Goal: Transaction & Acquisition: Purchase product/service

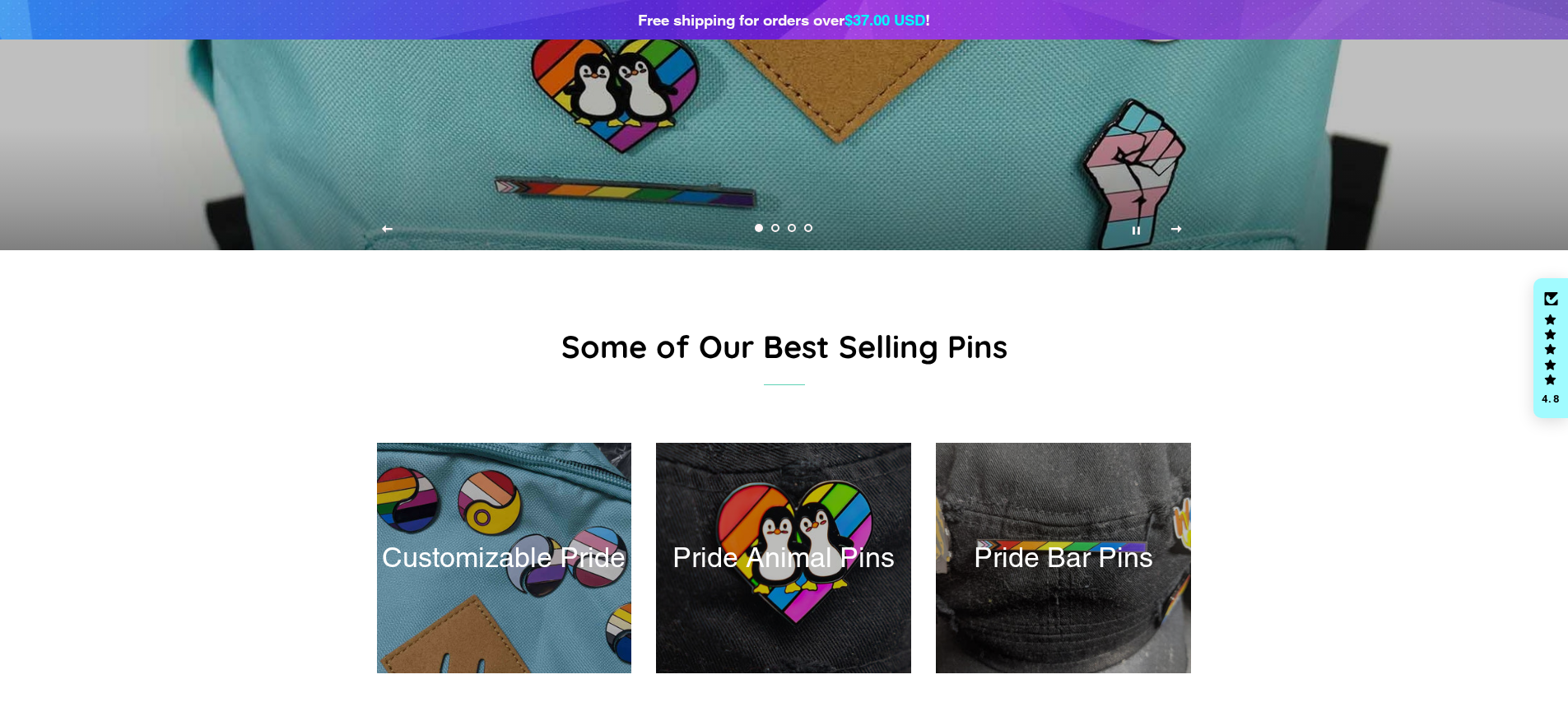
scroll to position [512, 0]
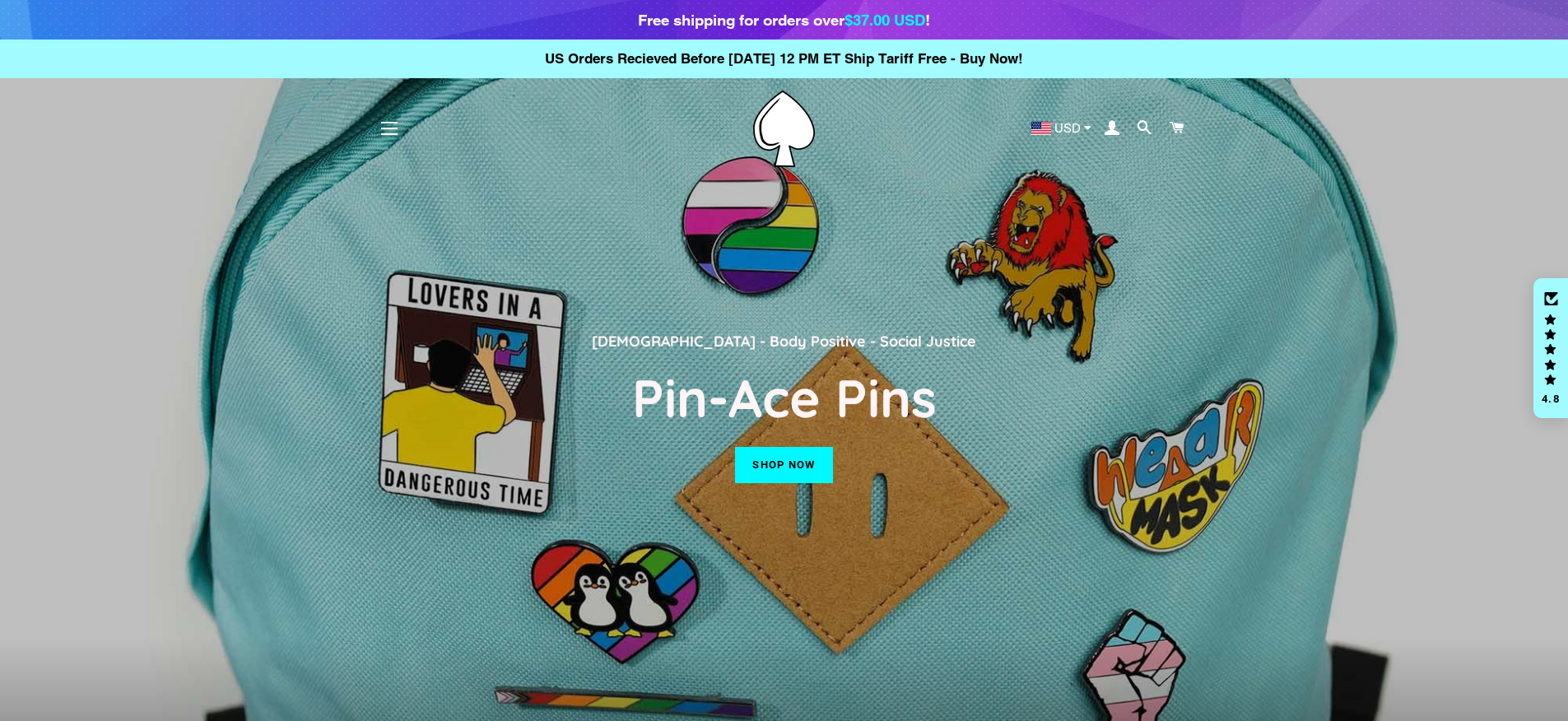
click at [755, 465] on link "Shop now" at bounding box center [784, 465] width 97 height 36
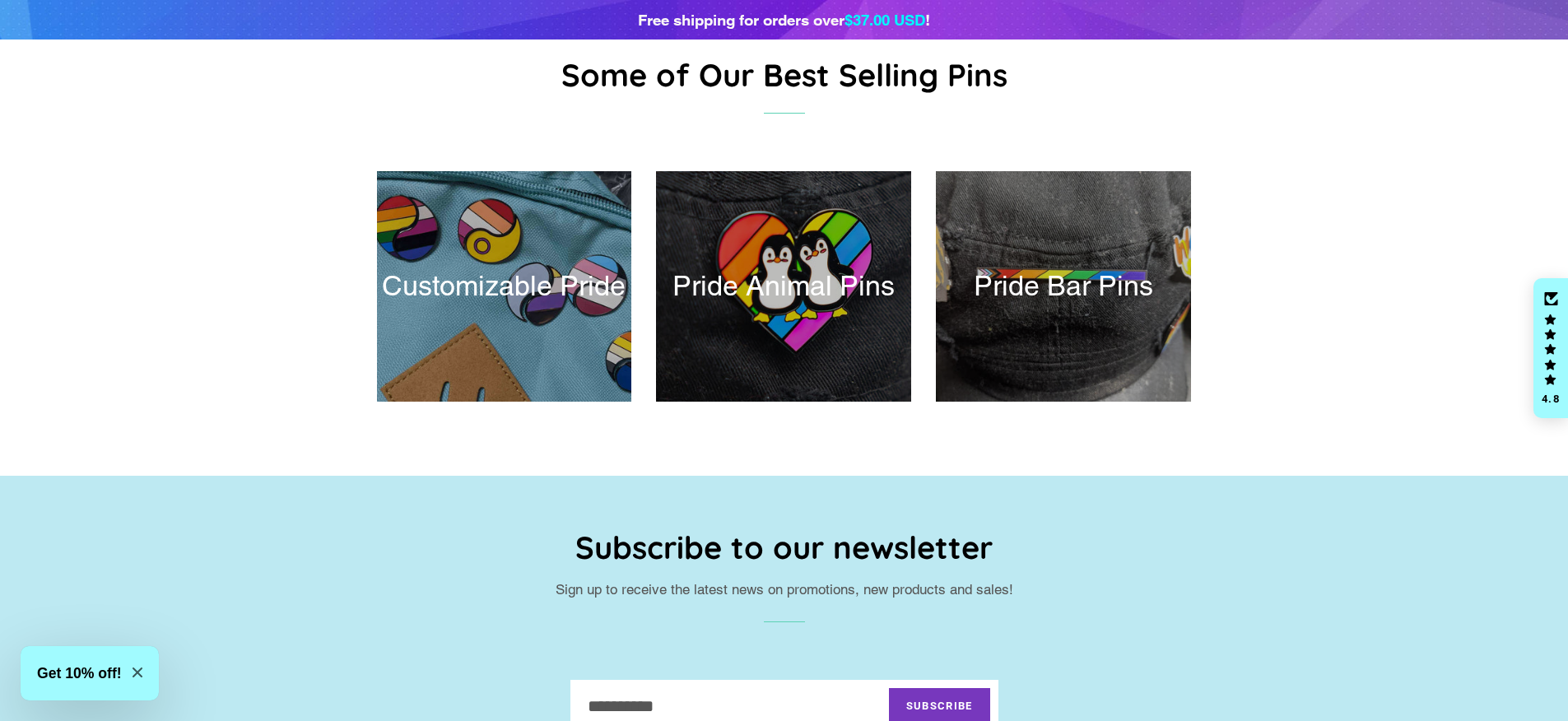
scroll to position [885, 0]
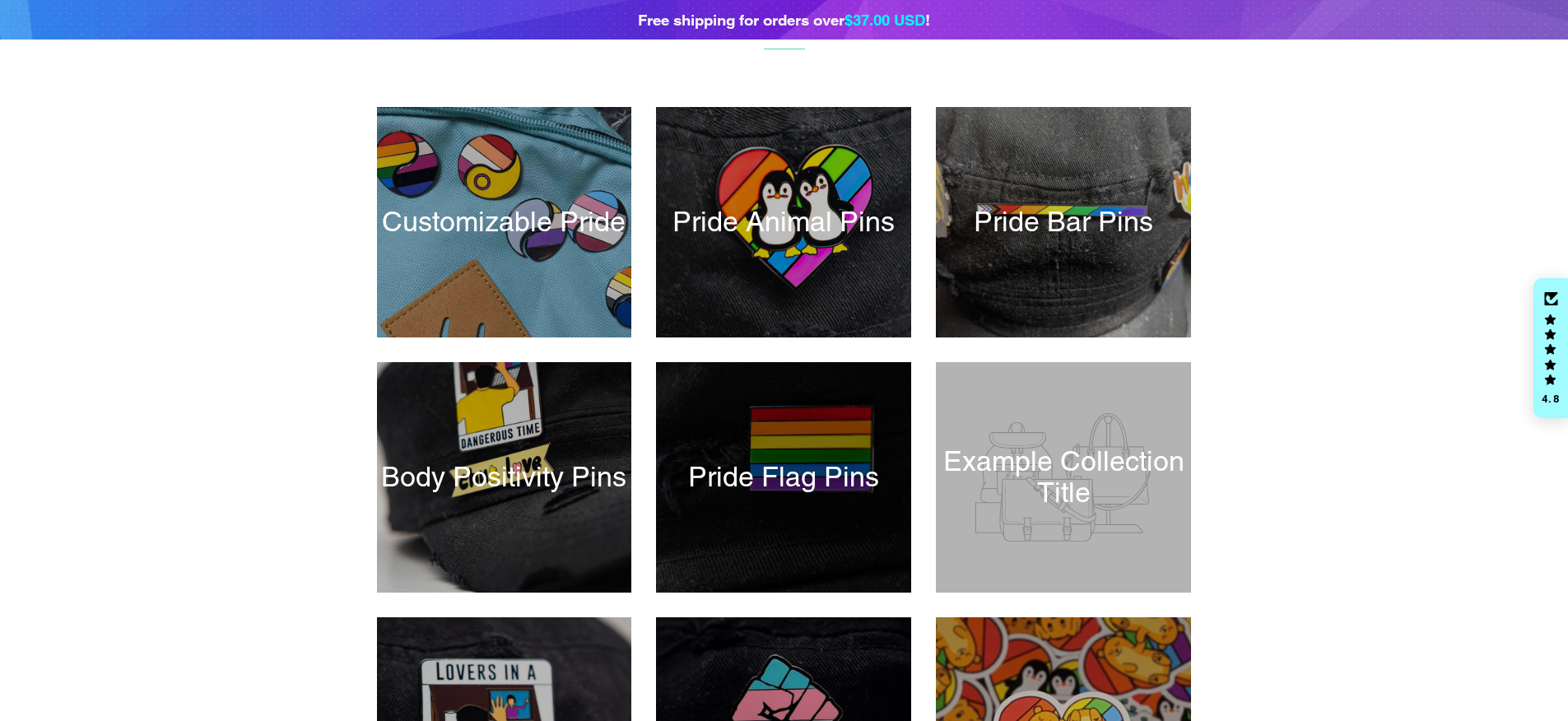
scroll to position [277, 0]
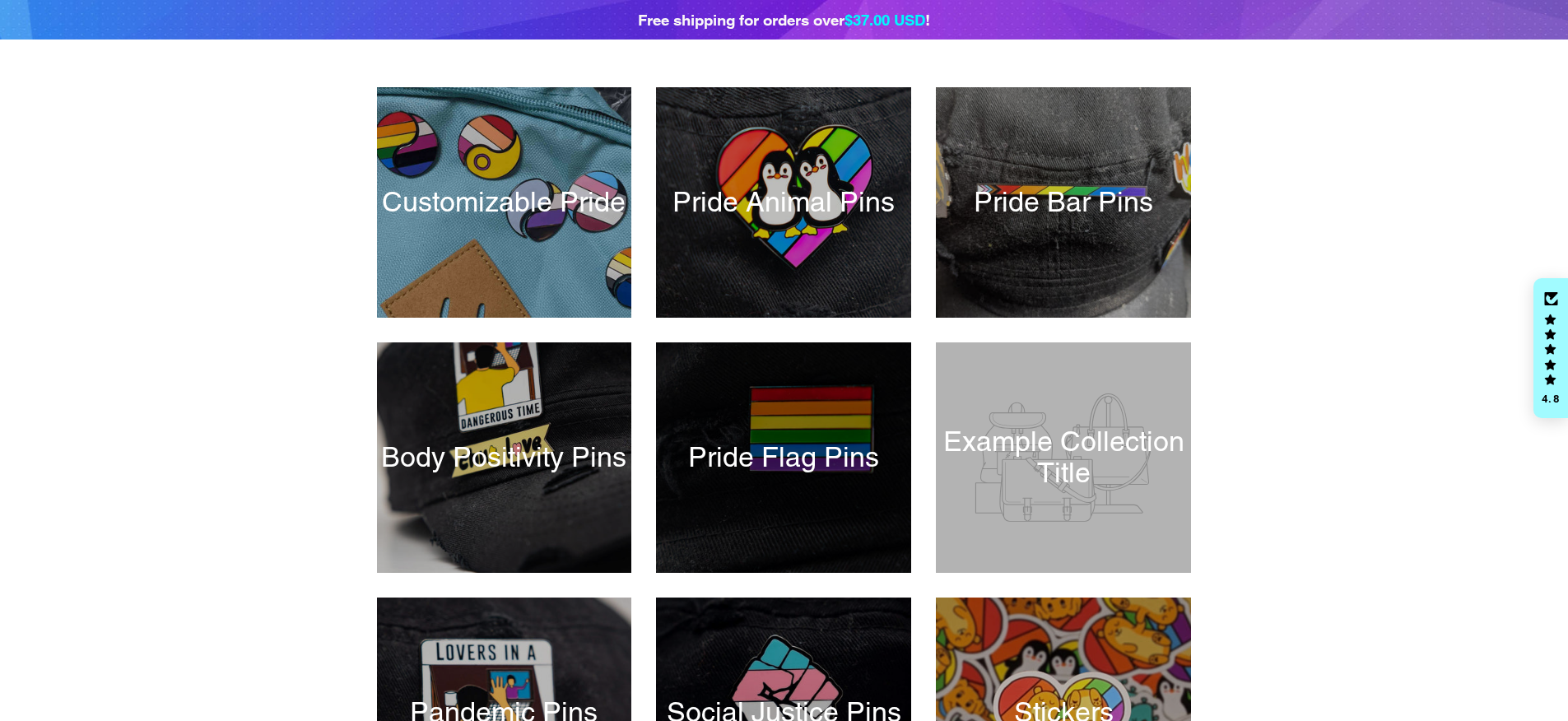
click at [806, 451] on div at bounding box center [784, 456] width 263 height 237
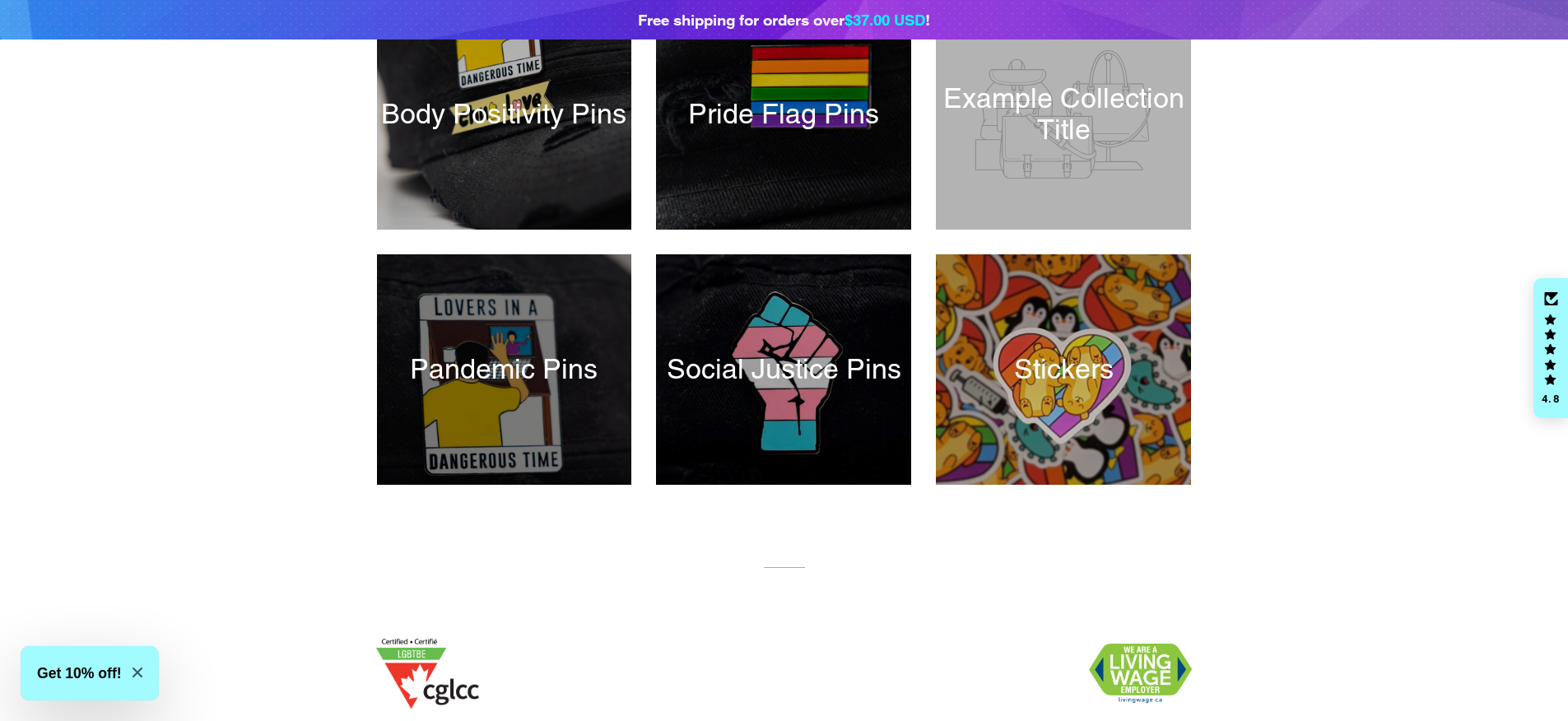
scroll to position [627, 0]
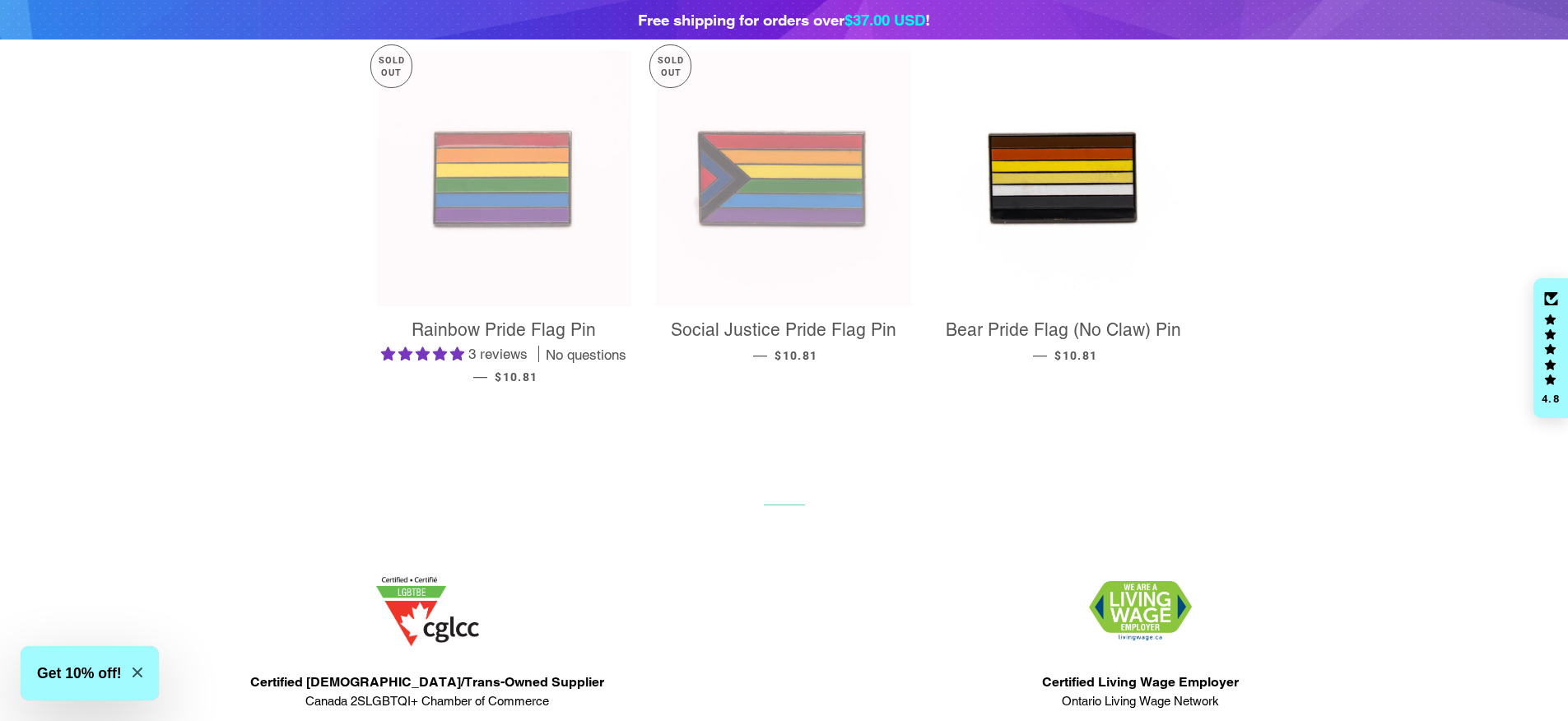
scroll to position [714, 0]
